Goal: Find specific page/section: Find specific page/section

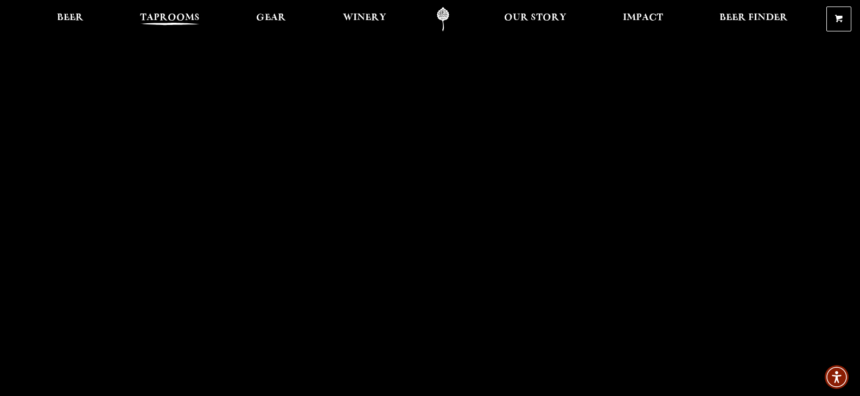
click at [177, 22] on span "Taprooms" at bounding box center [170, 18] width 60 height 9
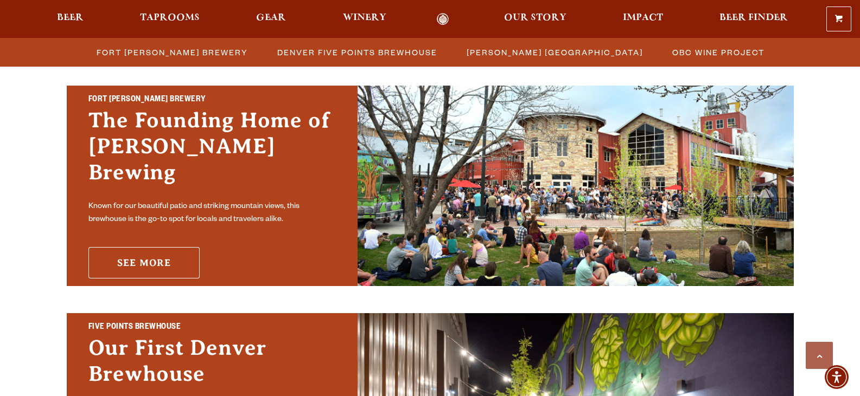
scroll to position [323, 0]
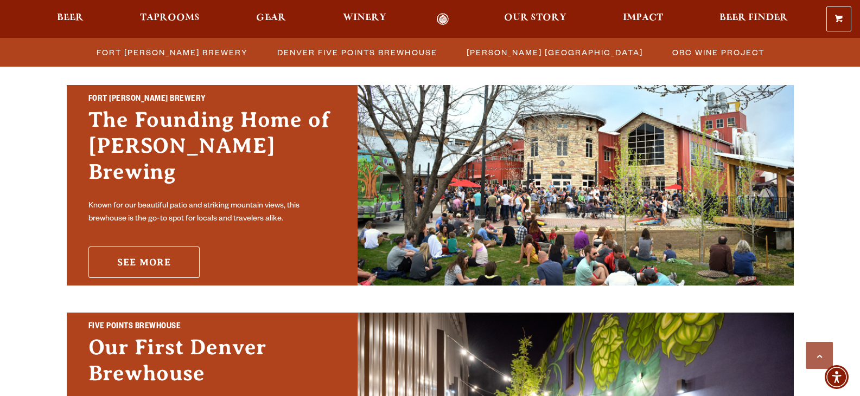
click at [164, 251] on link "See More" at bounding box center [143, 262] width 111 height 31
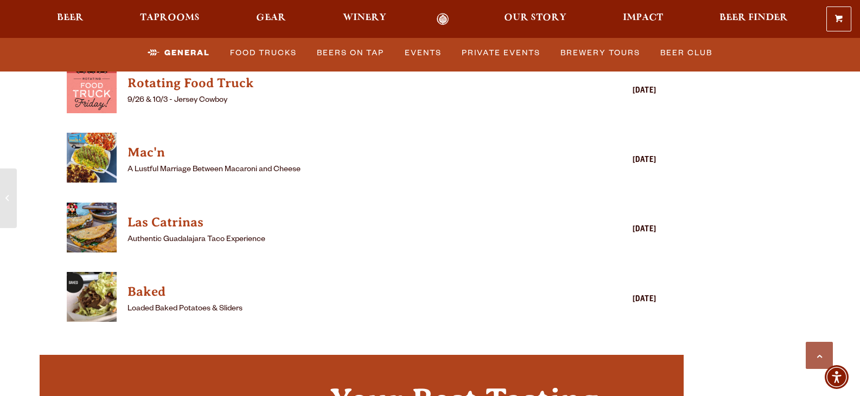
scroll to position [3043, 0]
